Goal: Information Seeking & Learning: Check status

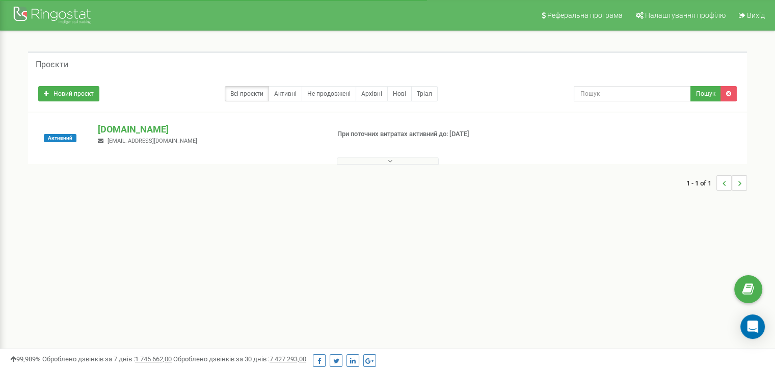
click at [365, 154] on div at bounding box center [388, 158] width 714 height 10
click at [365, 160] on button at bounding box center [388, 161] width 102 height 8
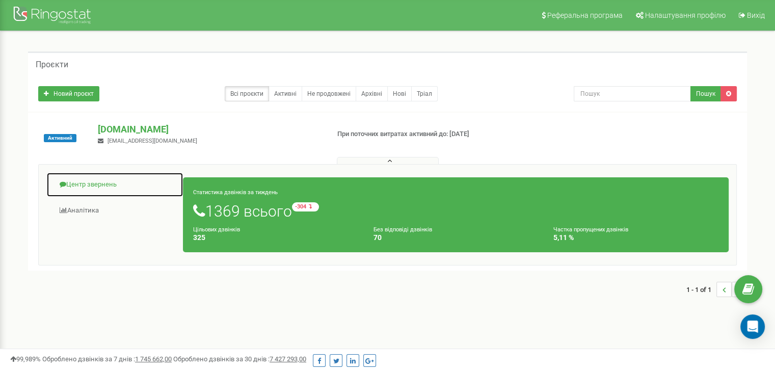
click at [88, 180] on link "Центр звернень" at bounding box center [114, 184] width 137 height 25
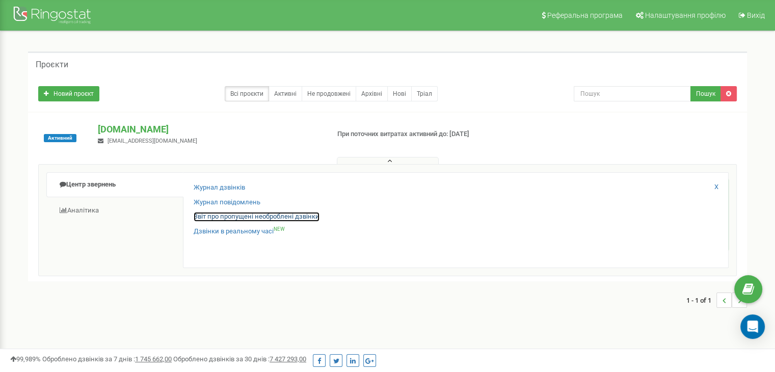
click at [241, 217] on link "Звіт про пропущені необроблені дзвінки" at bounding box center [257, 217] width 126 height 10
